Goal: Transaction & Acquisition: Purchase product/service

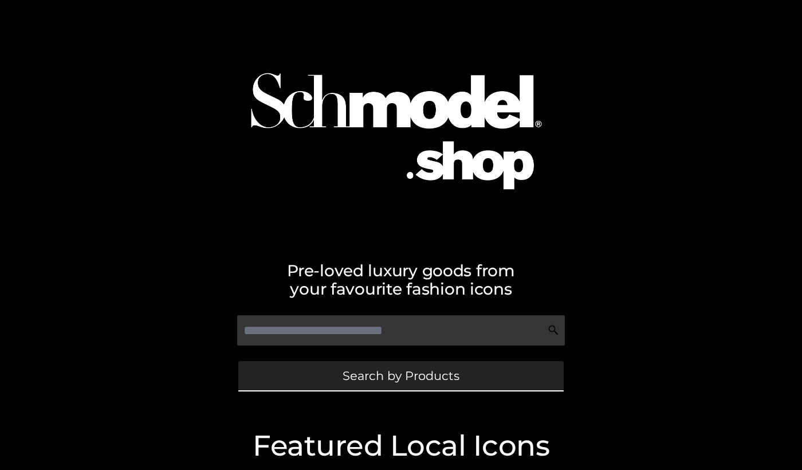
click at [276, 378] on link "Search by Products" at bounding box center [400, 375] width 325 height 29
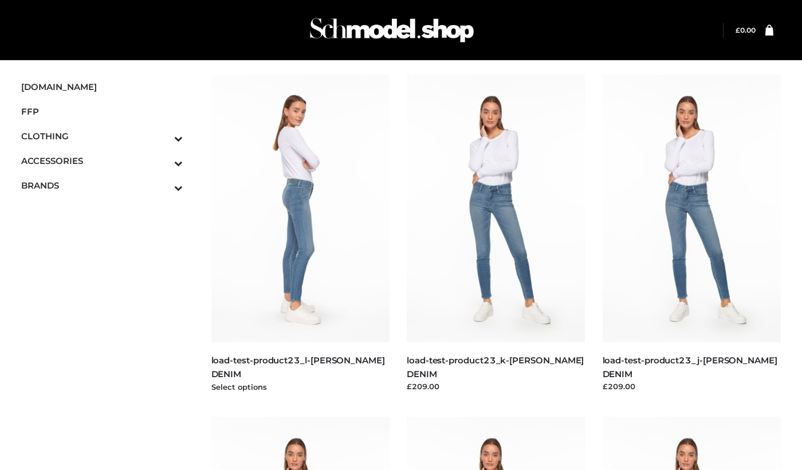
click at [276, 226] on img at bounding box center [300, 208] width 179 height 268
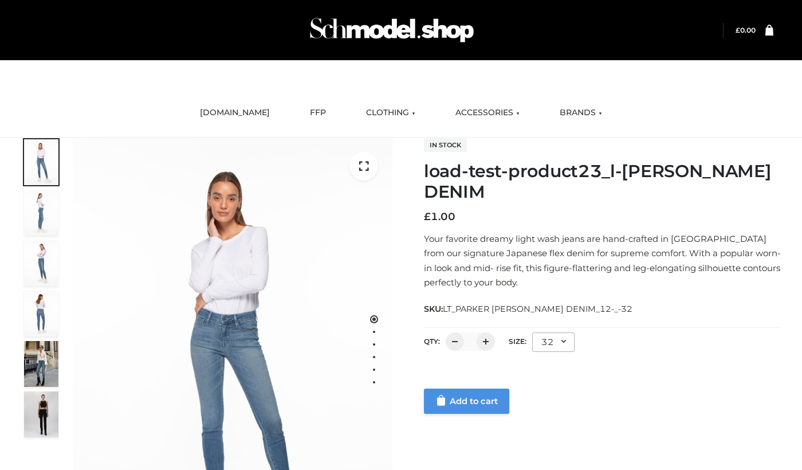
click at [470, 403] on link "Add to cart" at bounding box center [466, 400] width 85 height 25
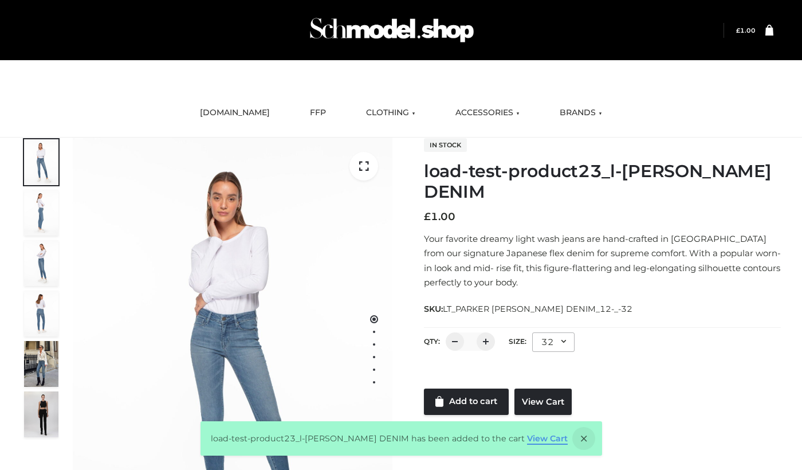
click at [555, 437] on link "View Cart" at bounding box center [547, 438] width 41 height 10
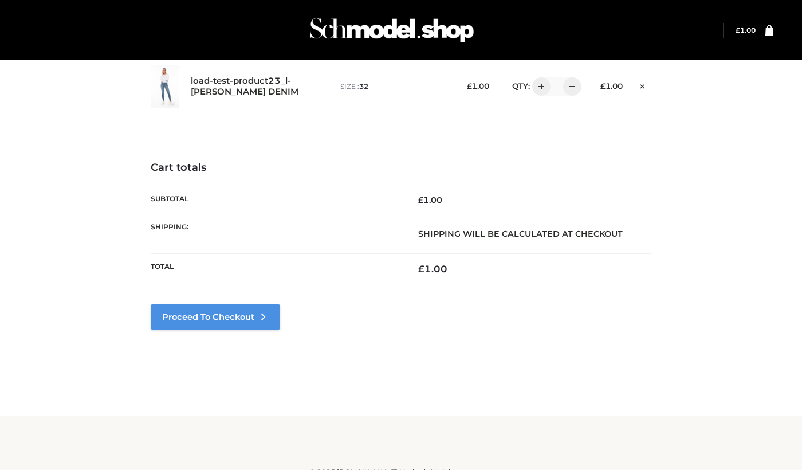
click at [237, 313] on link "Proceed to Checkout" at bounding box center [215, 316] width 129 height 25
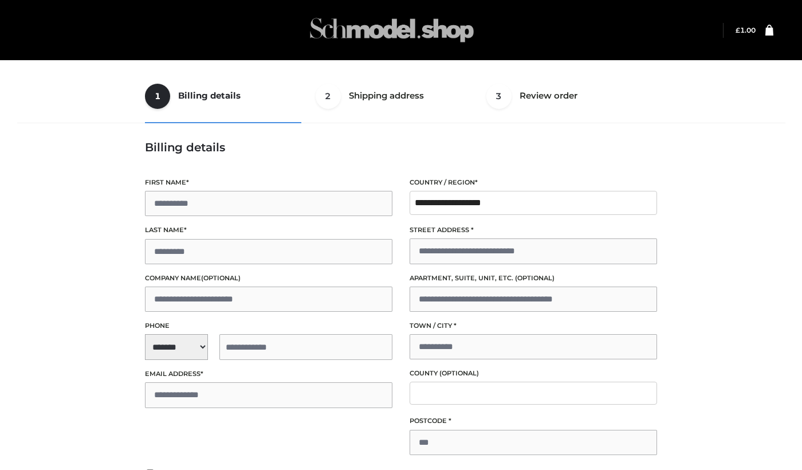
click at [339, 32] on img at bounding box center [392, 29] width 172 height 45
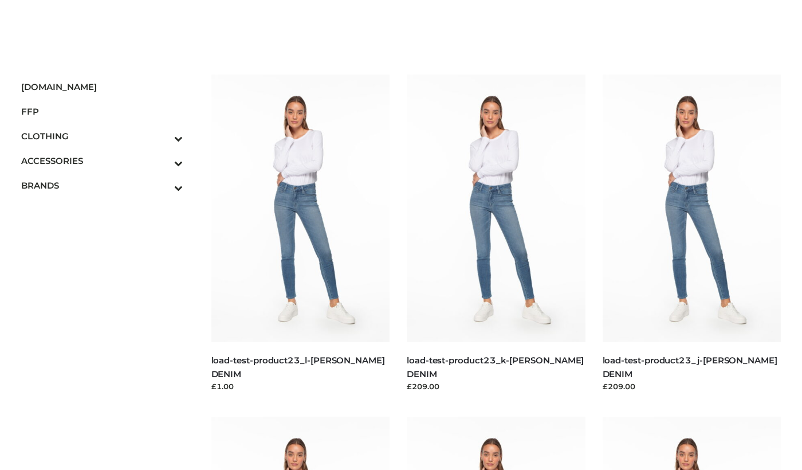
click at [337, 35] on div at bounding box center [436, 29] width 549 height 45
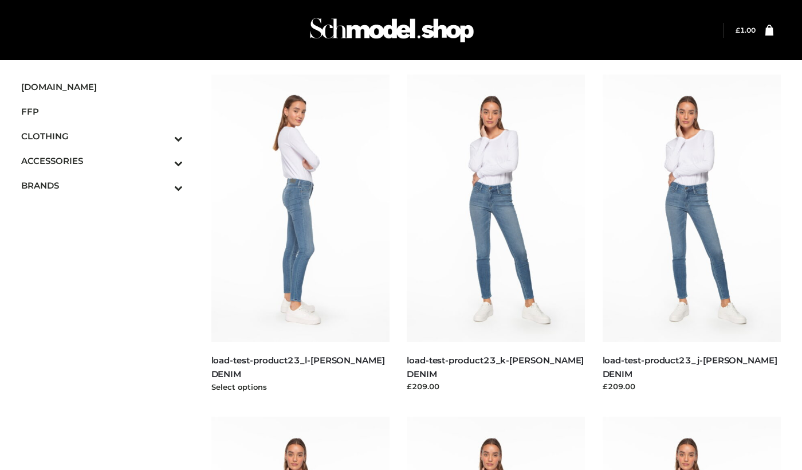
click at [304, 278] on img at bounding box center [300, 208] width 179 height 268
